Goal: Transaction & Acquisition: Purchase product/service

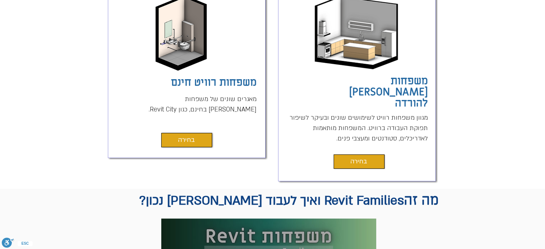
scroll to position [215, 0]
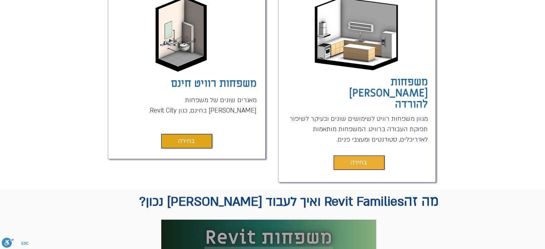
click at [356, 158] on span "בחירה" at bounding box center [359, 163] width 17 height 10
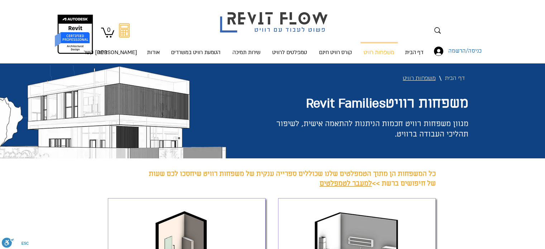
scroll to position [215, 0]
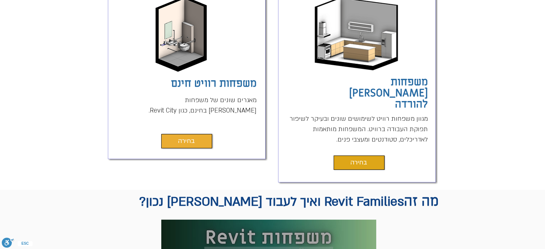
click at [189, 138] on span "בחירה" at bounding box center [186, 141] width 17 height 10
click at [177, 141] on link "בחירה" at bounding box center [186, 141] width 51 height 14
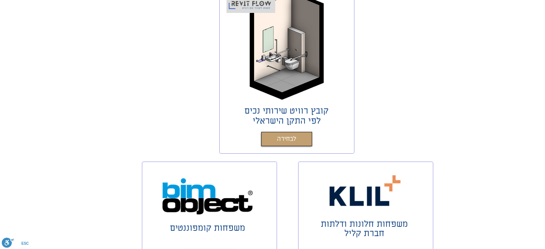
scroll to position [179, 0]
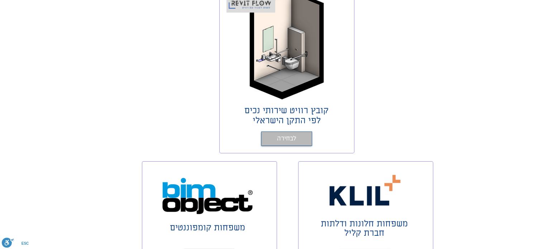
click at [279, 134] on span "לבחירה" at bounding box center [286, 139] width 19 height 10
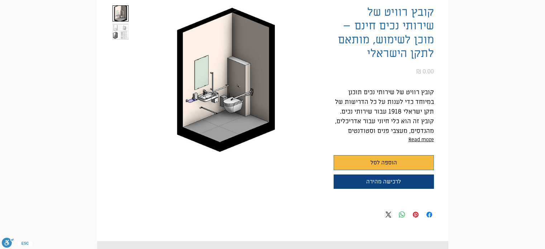
scroll to position [108, 0]
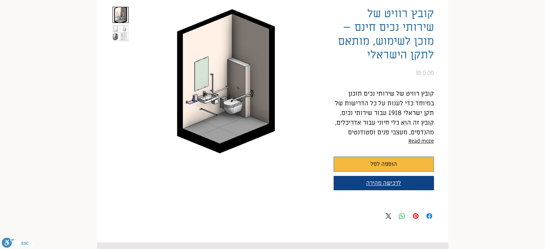
click at [375, 181] on span "לרכישה מהירה" at bounding box center [383, 183] width 35 height 7
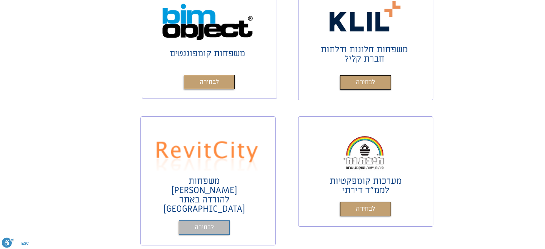
scroll to position [323, 0]
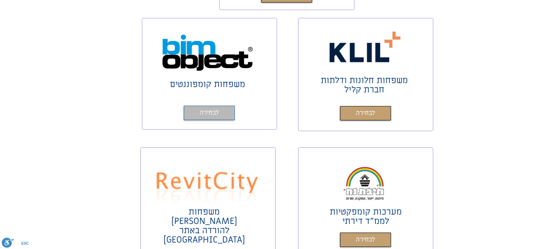
click at [222, 117] on link "לבחירה" at bounding box center [209, 113] width 51 height 14
